Goal: Information Seeking & Learning: Check status

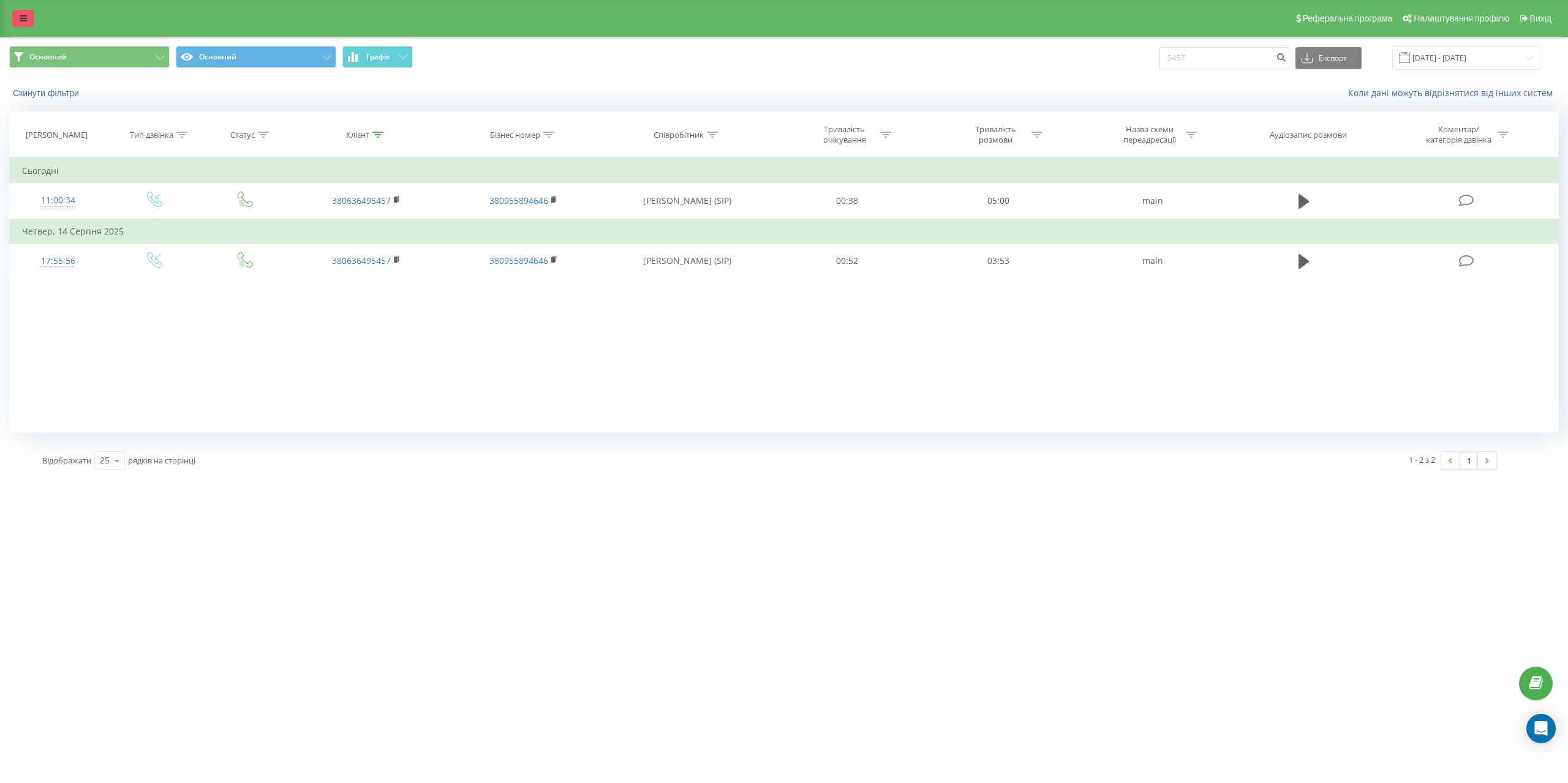
click at [27, 25] on link at bounding box center [23, 18] width 22 height 17
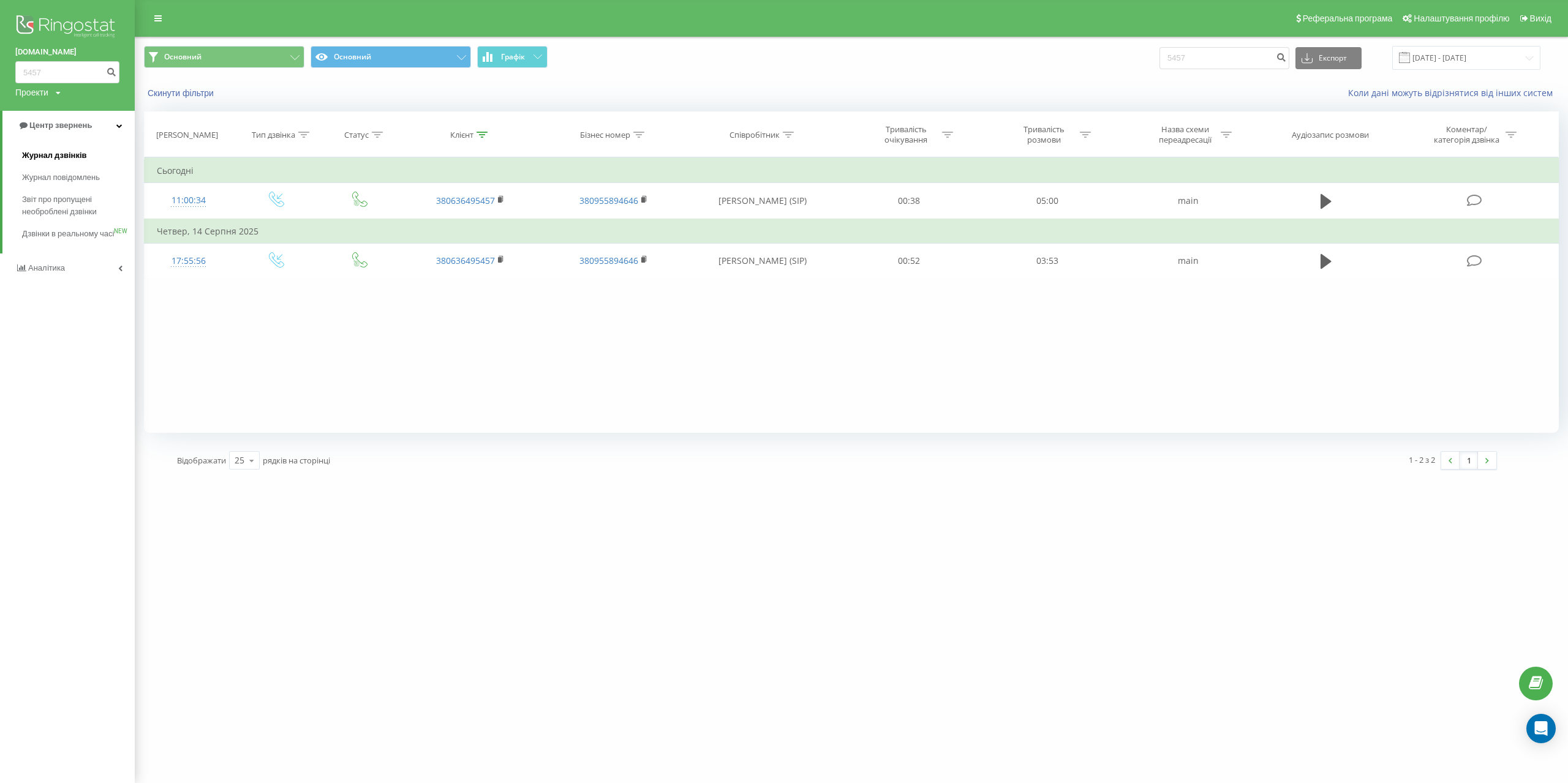
click at [49, 155] on span "Журнал дзвінків" at bounding box center [54, 155] width 65 height 12
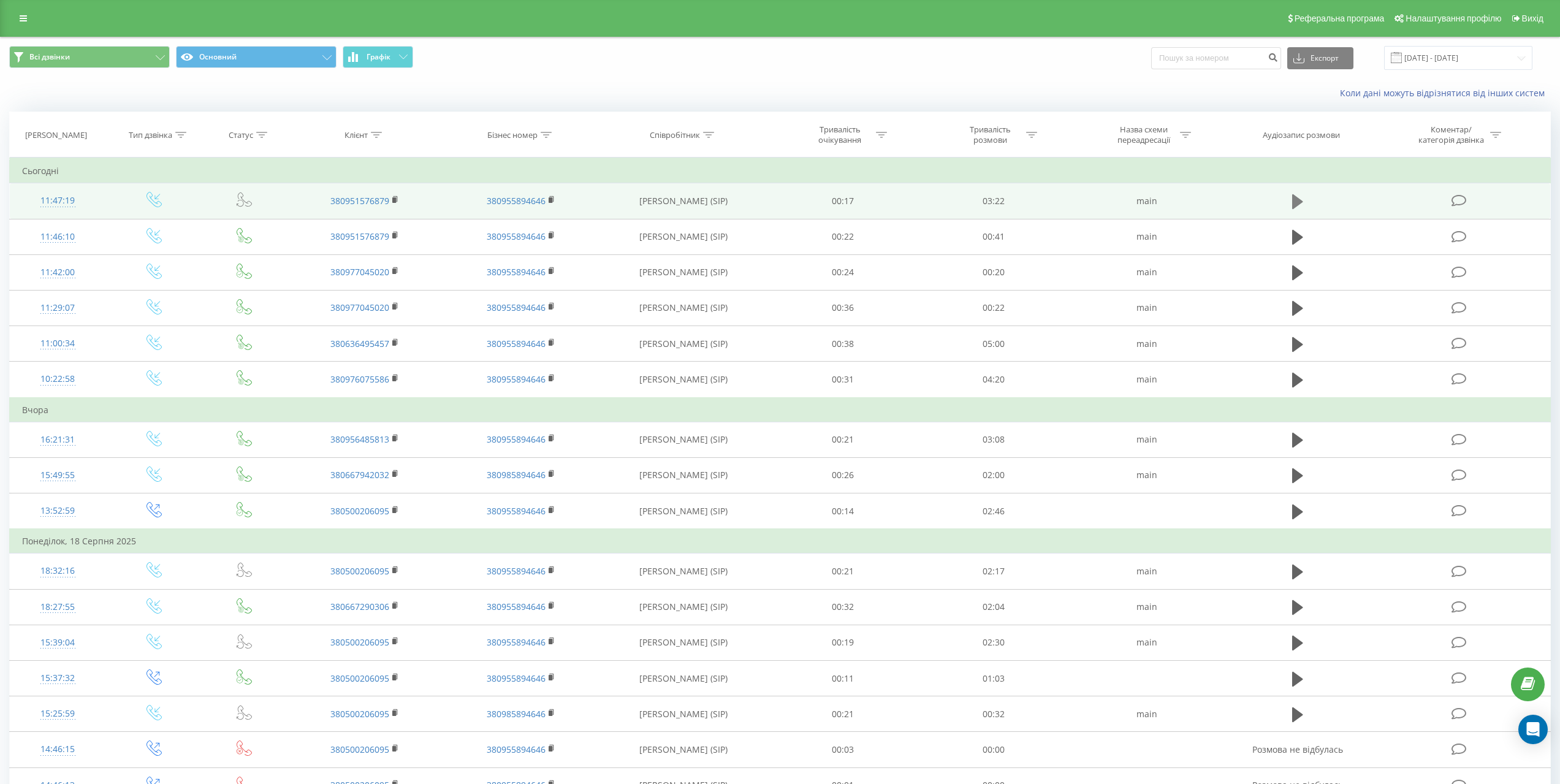
click at [1300, 201] on icon at bounding box center [1297, 201] width 11 height 15
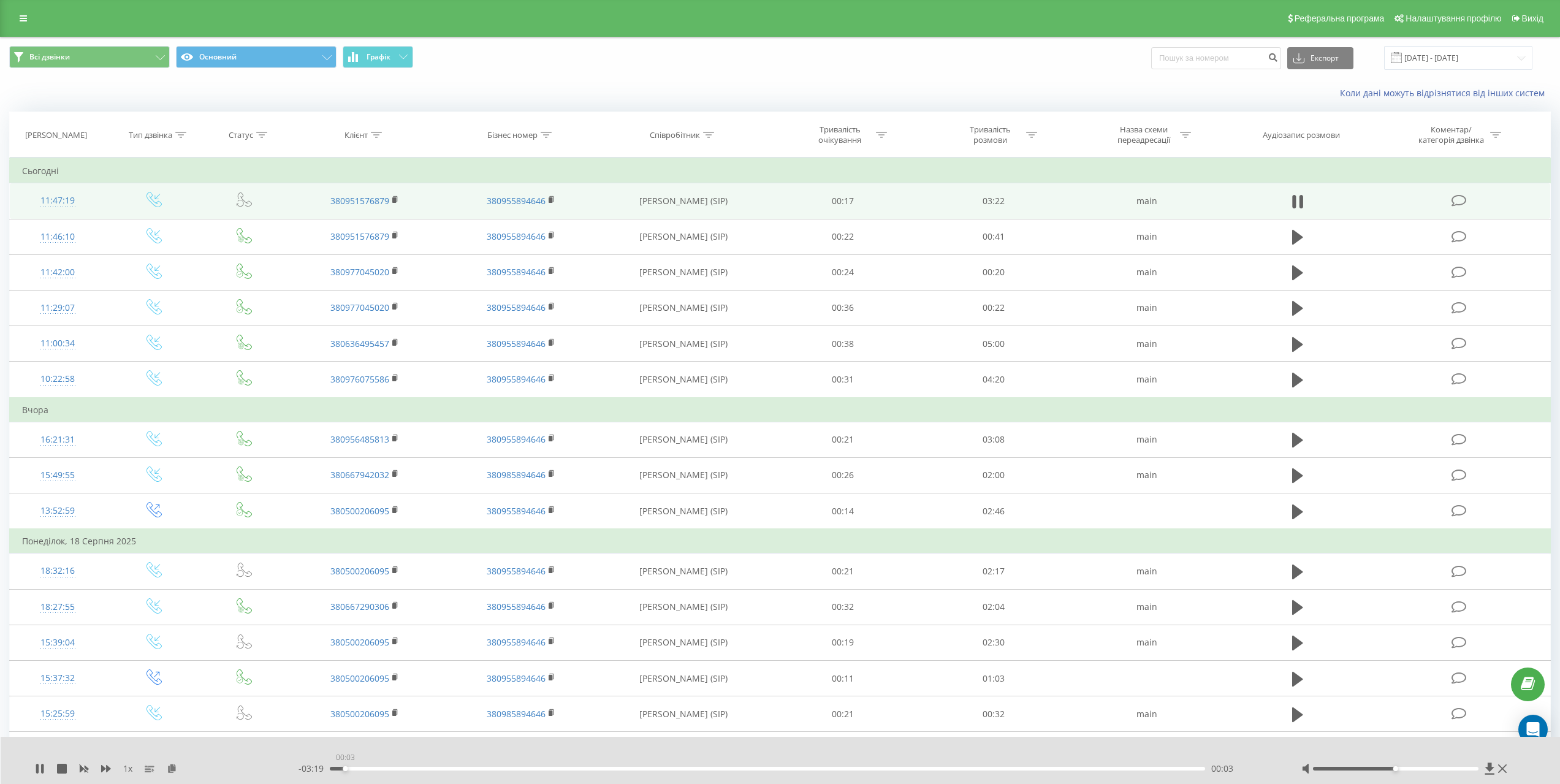
drag, startPoint x: 345, startPoint y: 769, endPoint x: 425, endPoint y: 767, distance: 80.0
click at [421, 768] on div "00:03" at bounding box center [767, 769] width 875 height 4
drag, startPoint x: 440, startPoint y: 771, endPoint x: 505, endPoint y: 770, distance: 65.0
click at [505, 770] on div "- 03:01 00:21 00:21" at bounding box center [784, 768] width 972 height 12
click at [436, 769] on div "00:24" at bounding box center [767, 769] width 875 height 4
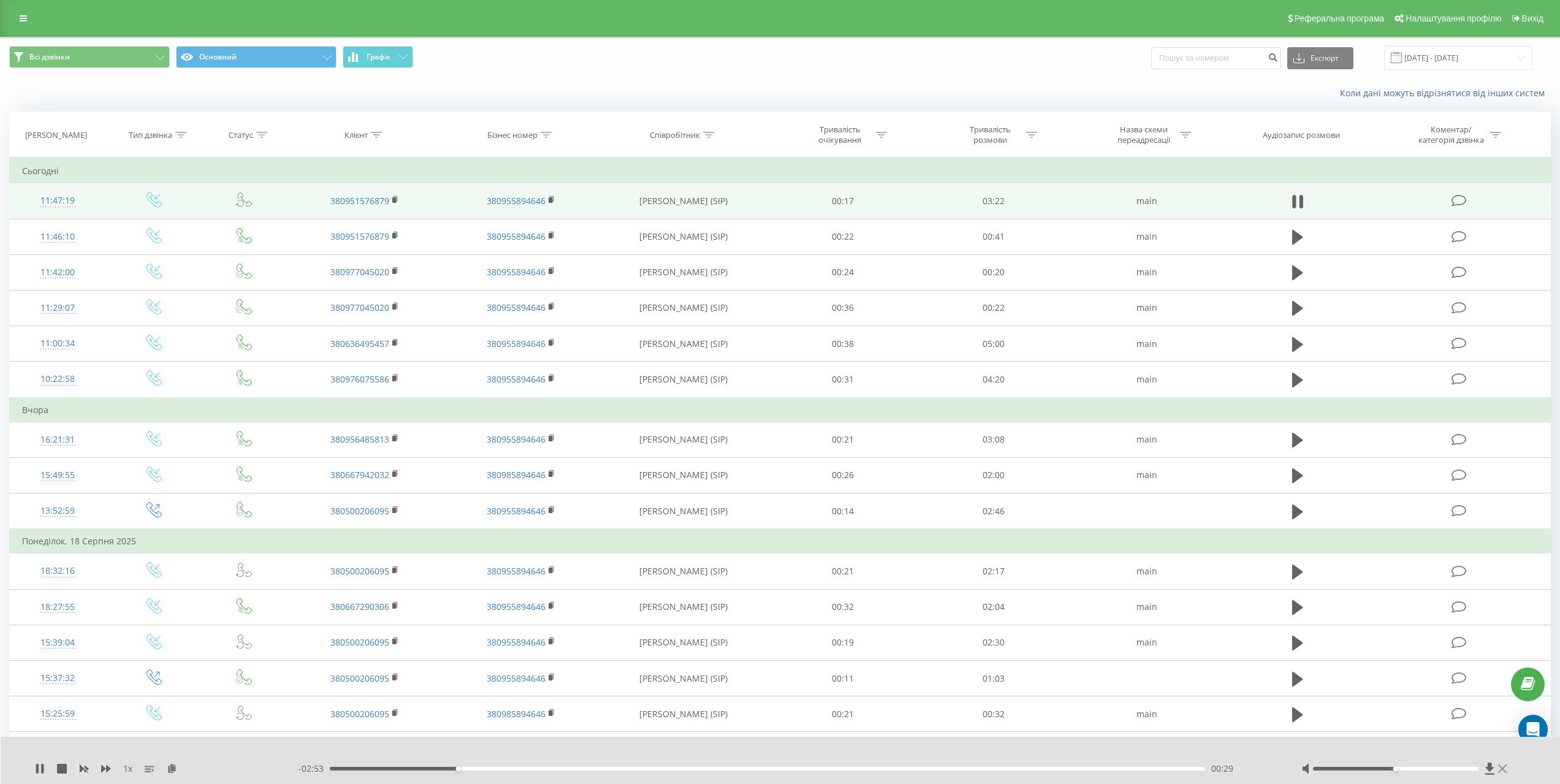
click at [1503, 769] on icon at bounding box center [1503, 769] width 9 height 9
